Goal: Information Seeking & Learning: Learn about a topic

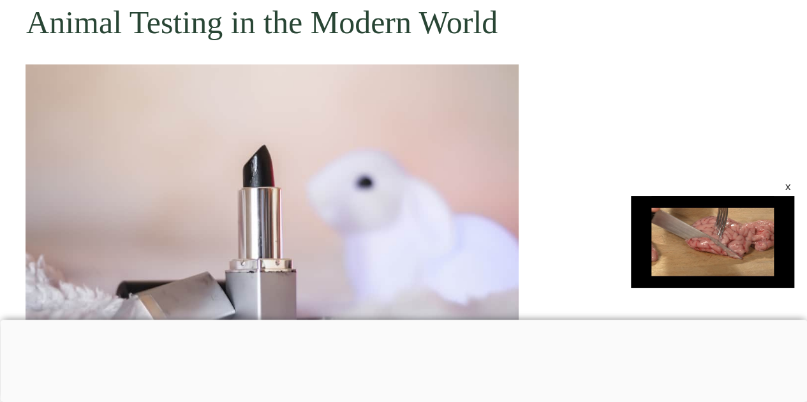
scroll to position [4349, 0]
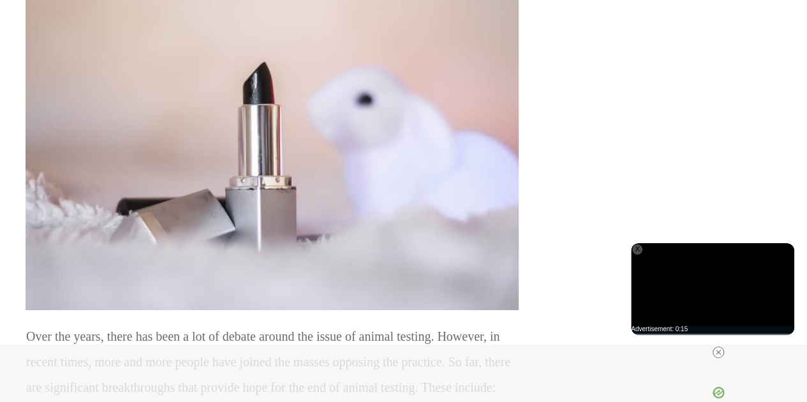
scroll to position [4799, 0]
